Goal: Transaction & Acquisition: Subscribe to service/newsletter

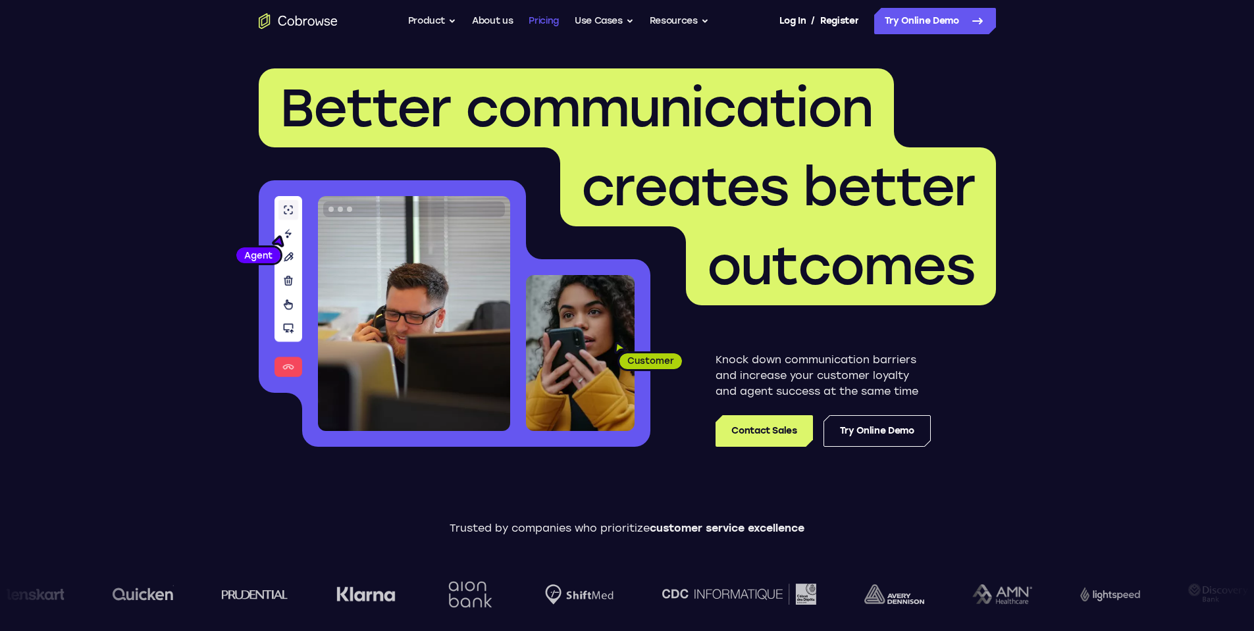
click at [551, 20] on link "Pricing" at bounding box center [543, 21] width 30 height 26
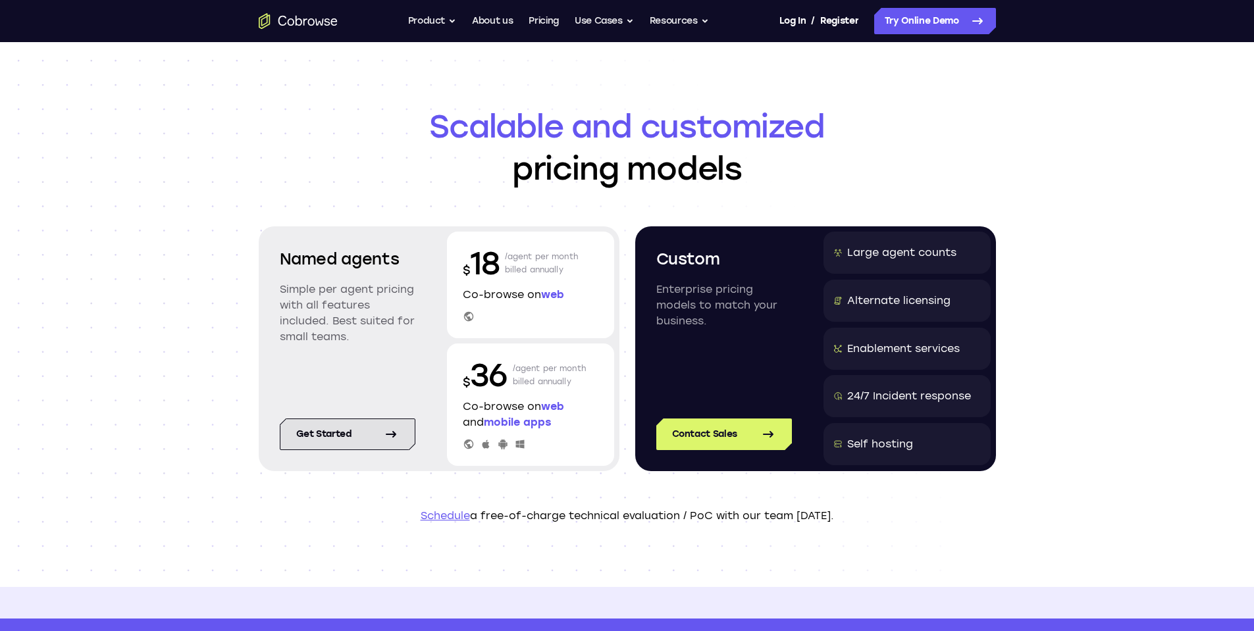
click at [338, 442] on link "Get started" at bounding box center [348, 435] width 136 height 32
click at [435, 20] on button "Product" at bounding box center [432, 21] width 49 height 26
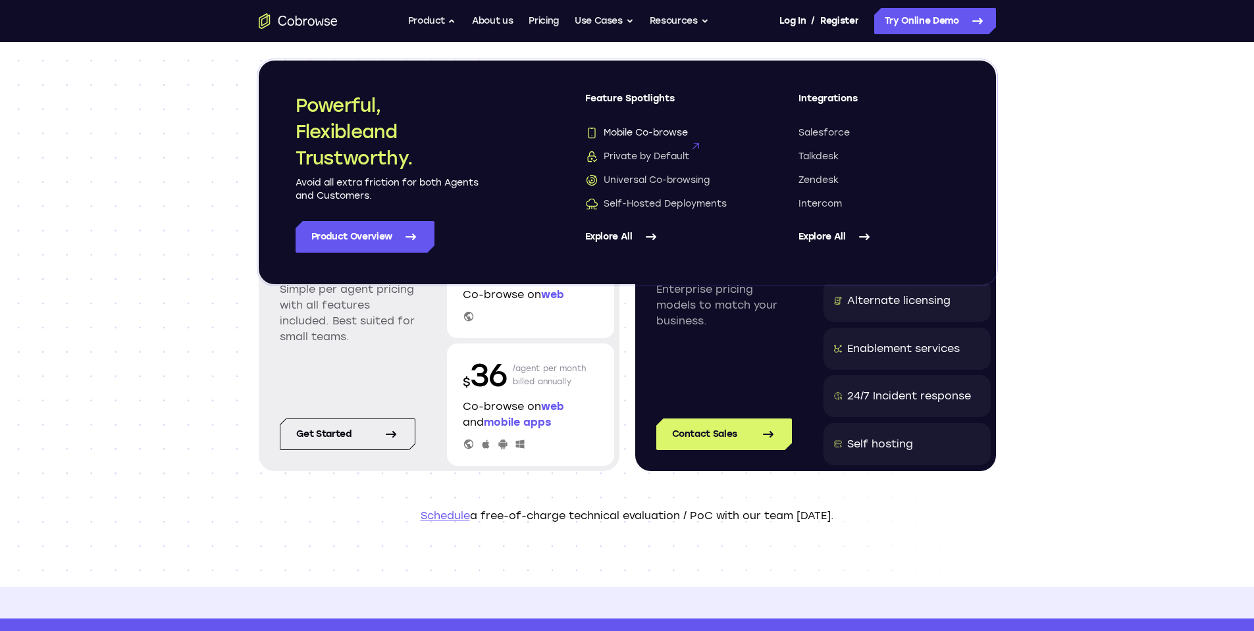
click at [638, 129] on span "Mobile Co-browse" at bounding box center [636, 132] width 103 height 13
click at [182, 332] on div "Scalable and customized pricing models Named agents Simple per agent pricing wi…" at bounding box center [627, 314] width 1254 height 545
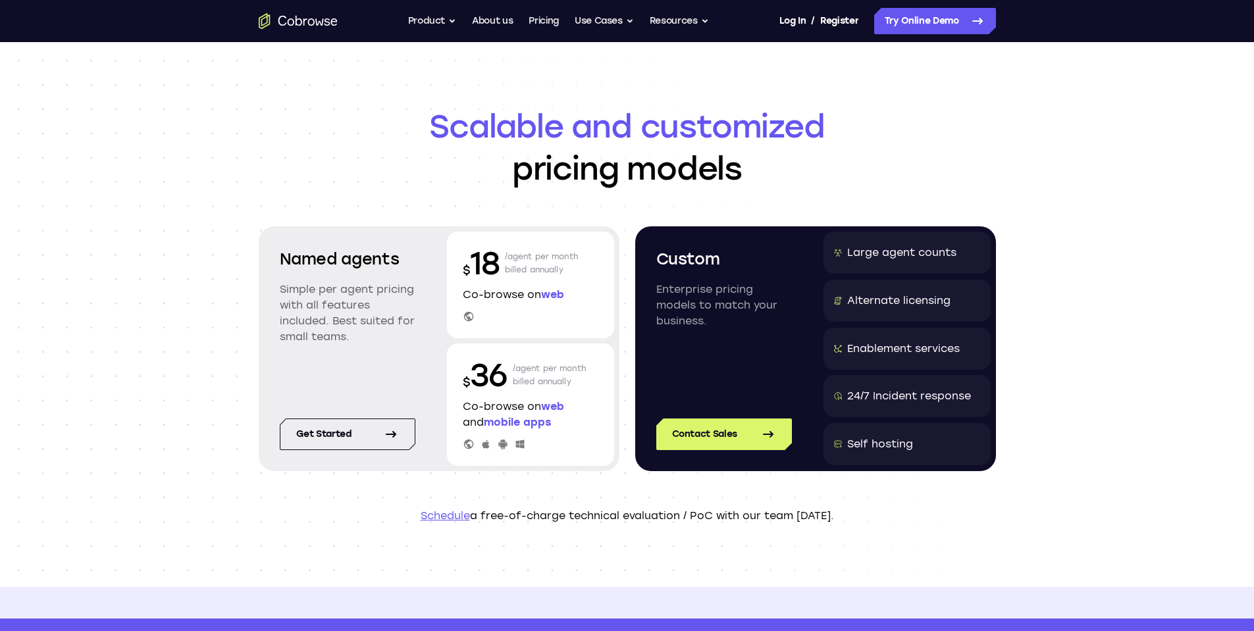
click at [399, 317] on p "Simple per agent pricing with all features included. Best suited for small team…" at bounding box center [348, 313] width 136 height 63
click at [422, 301] on div "Named agents Simple per agent pricing with all features included. Best suited f…" at bounding box center [347, 306] width 167 height 149
click at [340, 434] on link "Get started" at bounding box center [348, 435] width 136 height 32
